Goal: Task Accomplishment & Management: Manage account settings

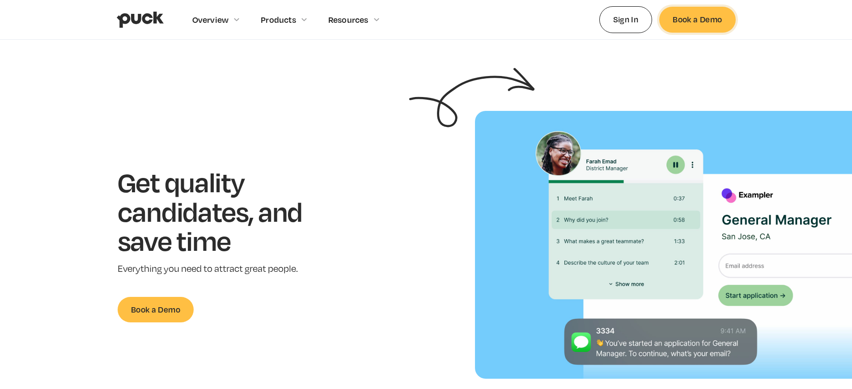
click at [697, 23] on link "Book a Demo" at bounding box center [697, 19] width 76 height 25
click at [625, 23] on link "Sign In" at bounding box center [625, 19] width 53 height 26
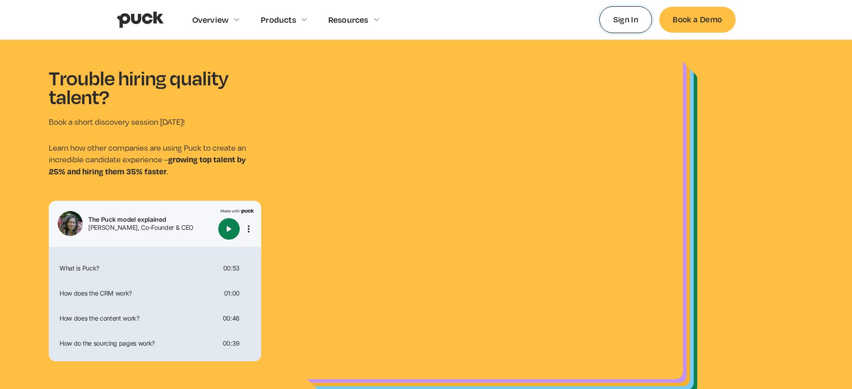
click at [625, 23] on link "Sign In" at bounding box center [625, 19] width 53 height 26
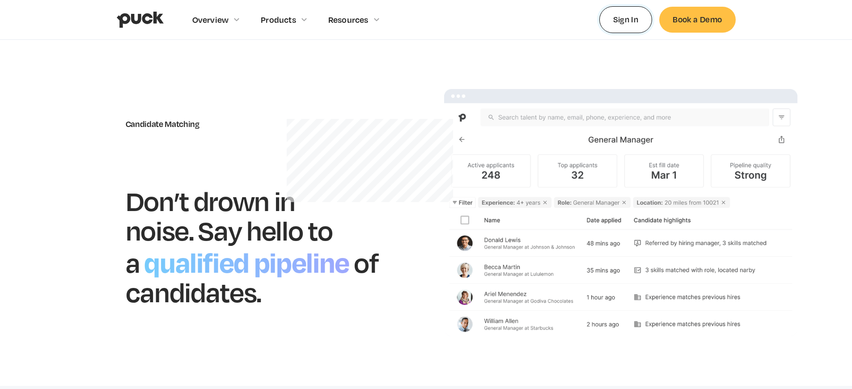
click at [625, 23] on link "Sign In" at bounding box center [625, 19] width 53 height 26
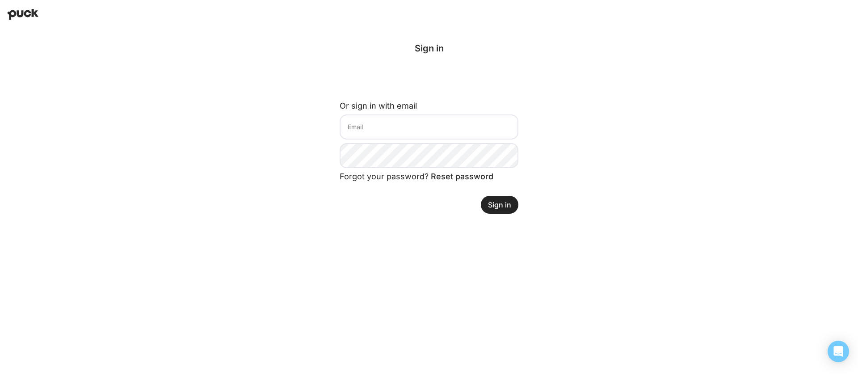
click at [500, 204] on button "Sign in" at bounding box center [500, 205] width 38 height 18
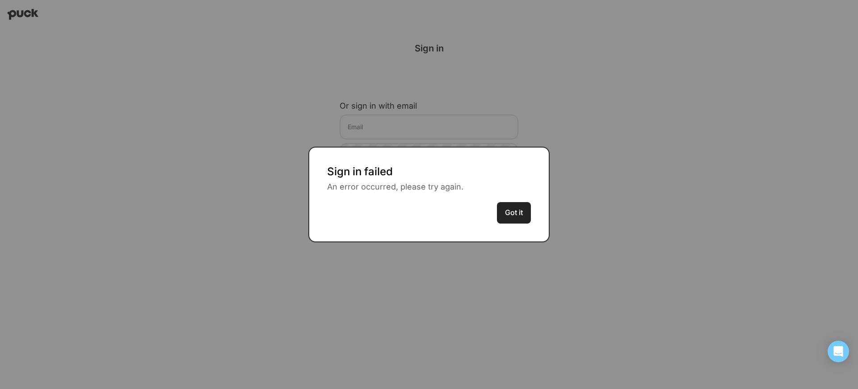
click at [500, 204] on button "Got it" at bounding box center [514, 212] width 34 height 21
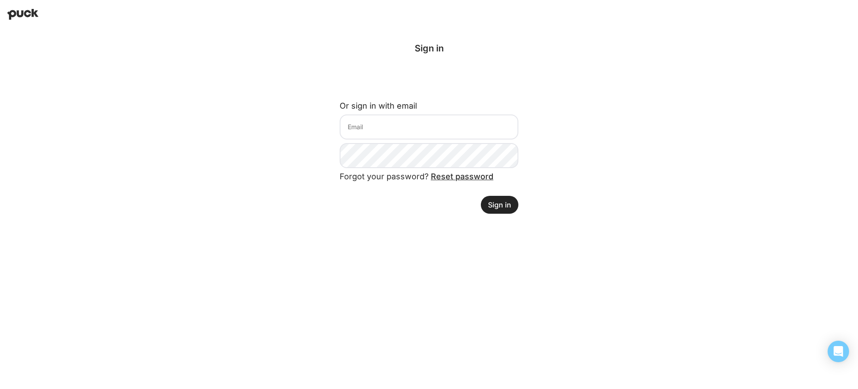
click at [500, 204] on button "Sign in" at bounding box center [500, 205] width 38 height 18
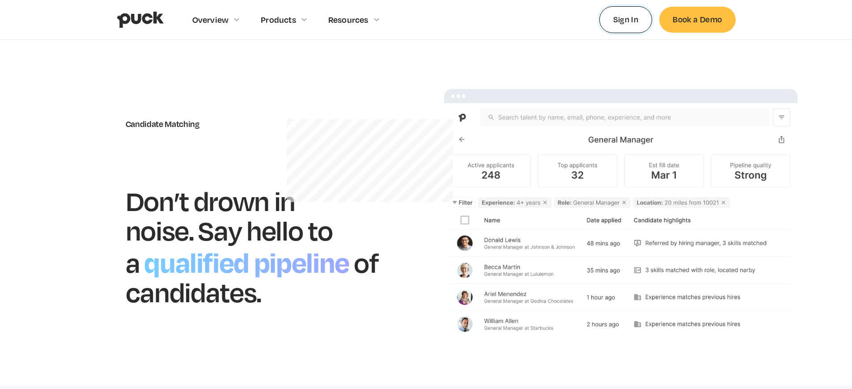
click at [625, 23] on link "Sign In" at bounding box center [625, 19] width 53 height 26
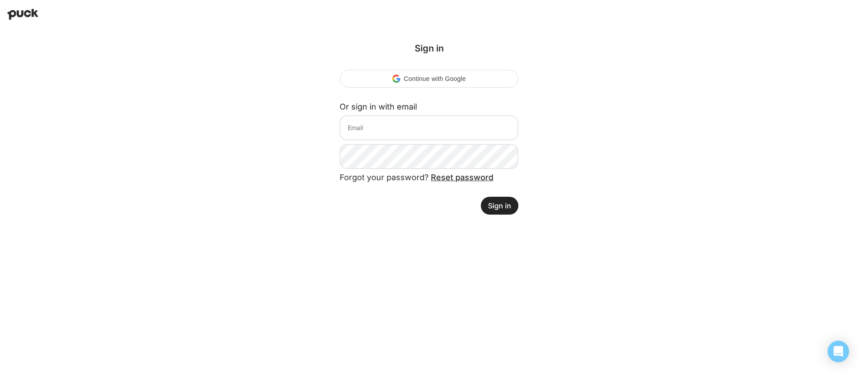
click at [500, 205] on button "Sign in" at bounding box center [500, 206] width 38 height 18
